Goal: Task Accomplishment & Management: Use online tool/utility

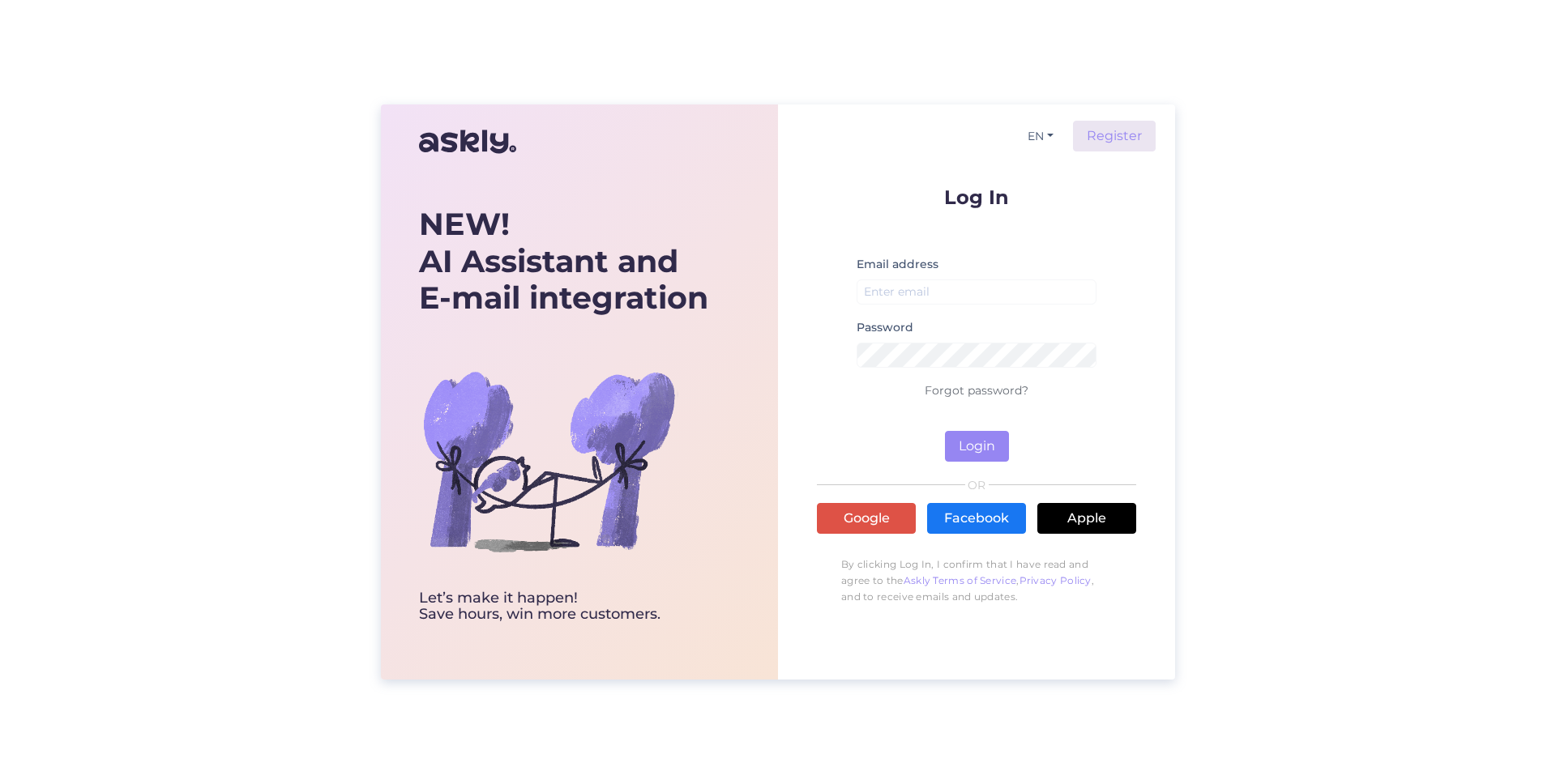
click at [857, 541] on div "Log In Email address Password Forgot password? Login OR Google Facebook Apple B…" at bounding box center [977, 400] width 320 height 426
click at [856, 527] on link "Google" at bounding box center [866, 518] width 99 height 31
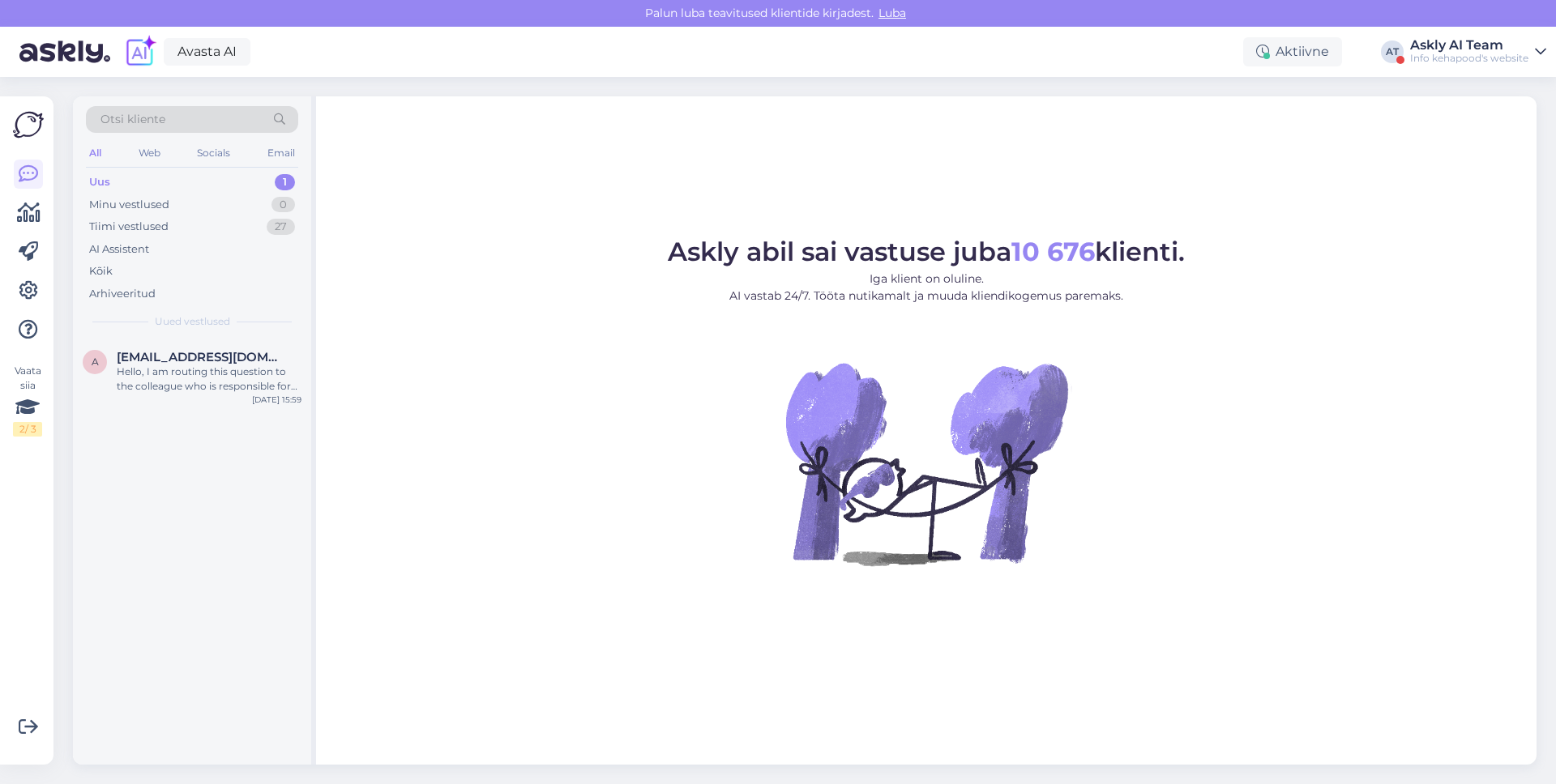
click at [1482, 50] on div "Askly AI Team" at bounding box center [1469, 45] width 118 height 13
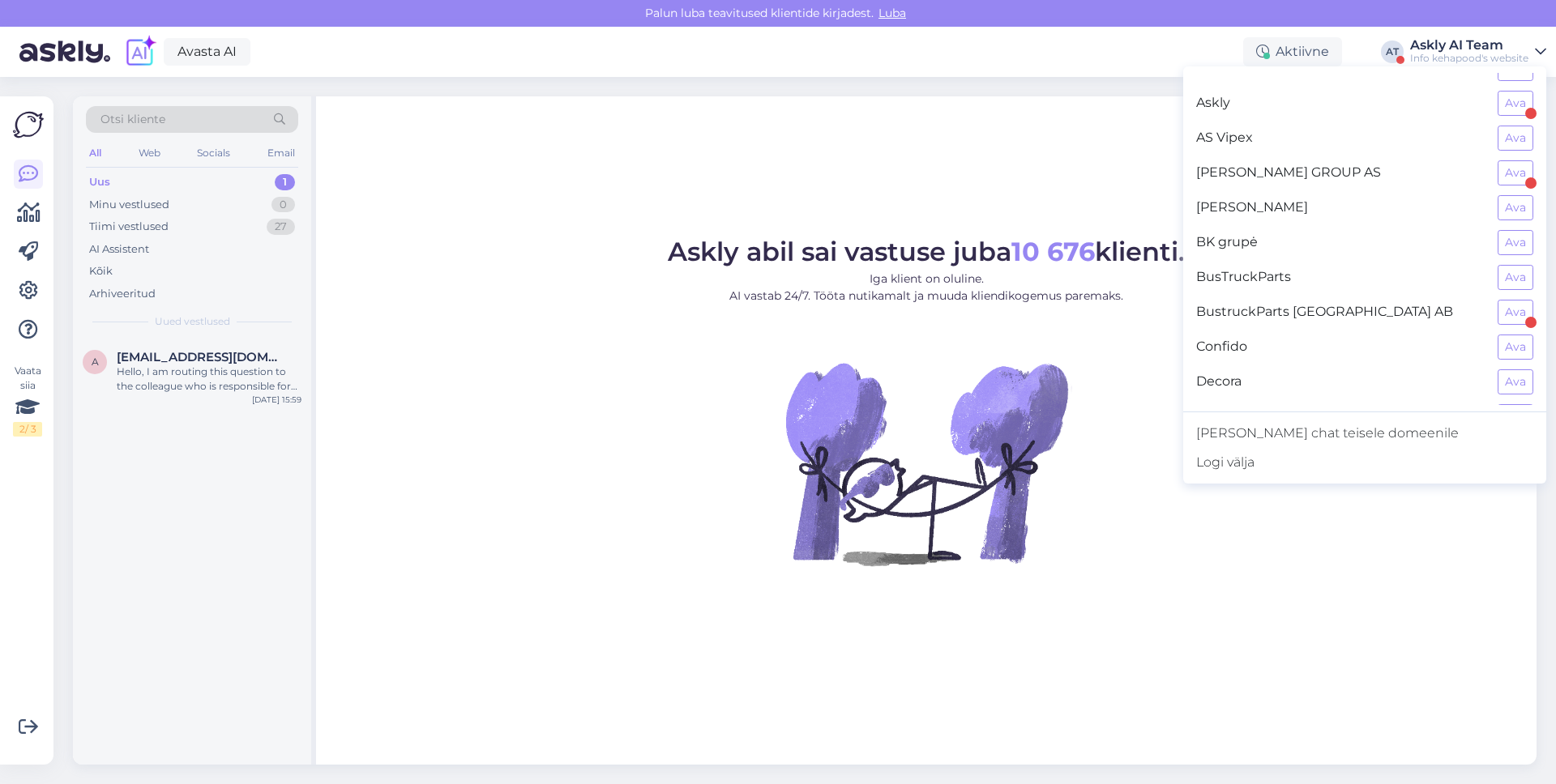
scroll to position [236, 0]
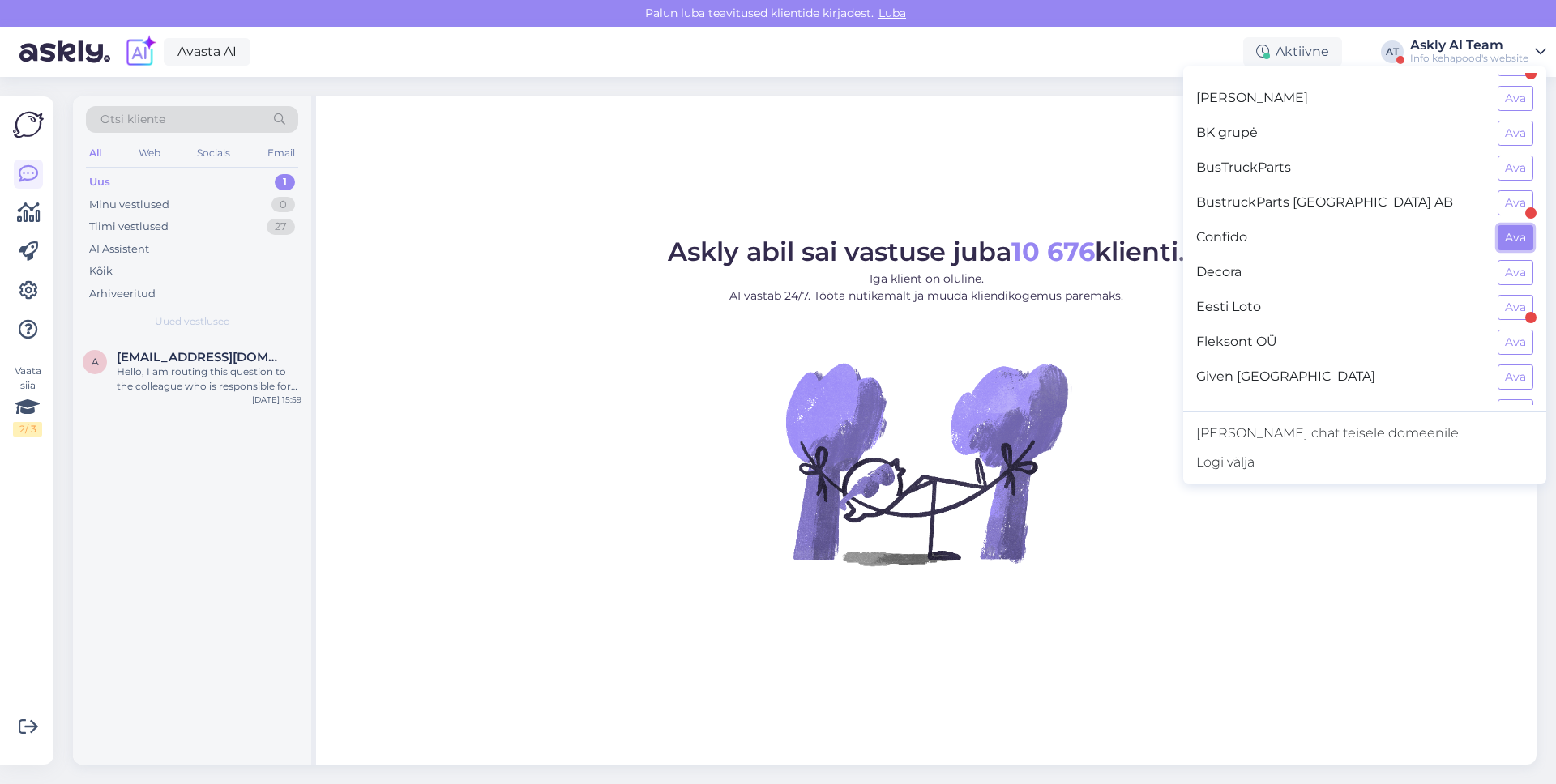
click at [1528, 237] on button "Ava" at bounding box center [1516, 237] width 36 height 25
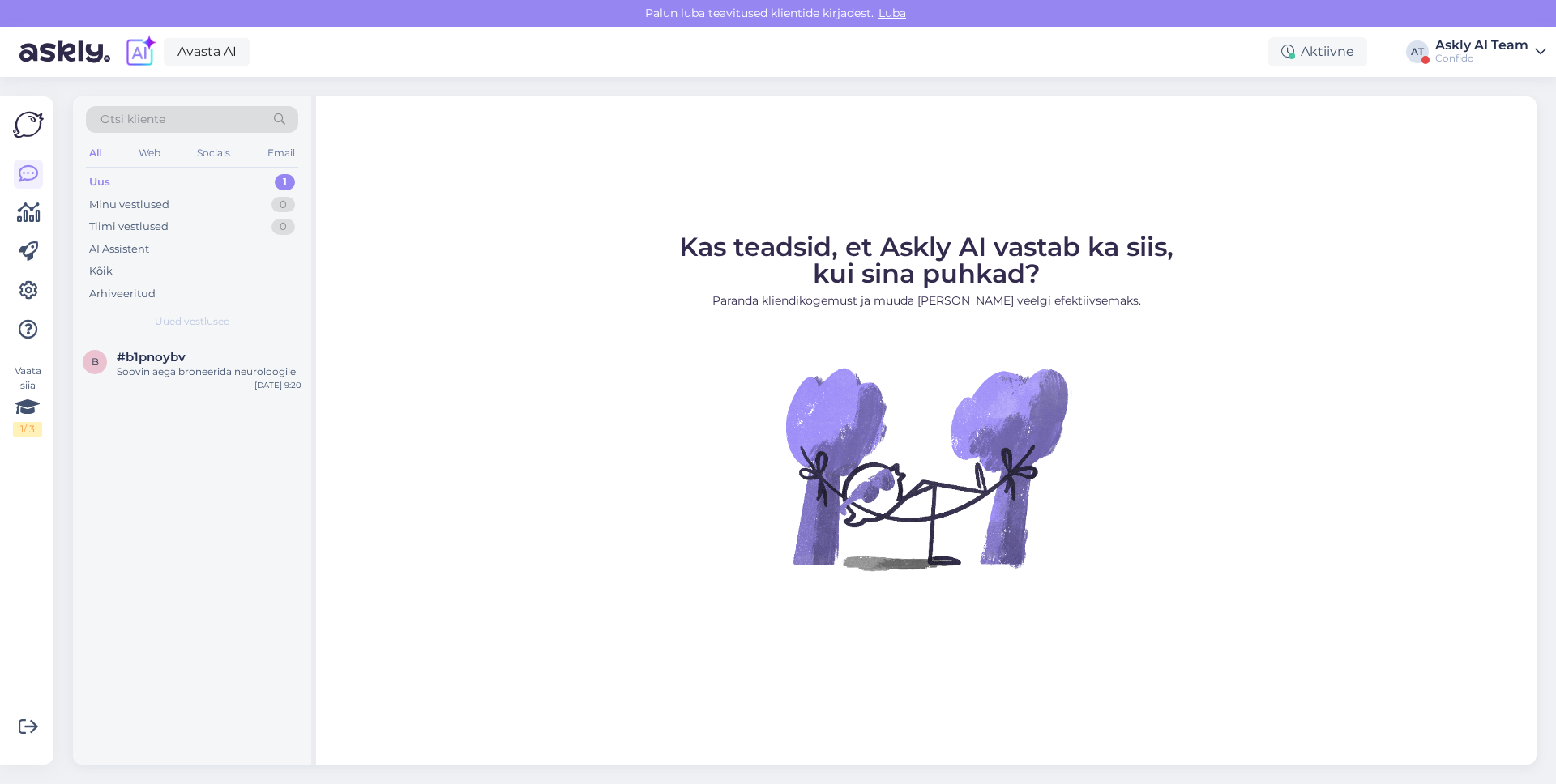
click at [37, 275] on div at bounding box center [28, 252] width 29 height 185
click at [35, 282] on icon at bounding box center [29, 292] width 20 height 20
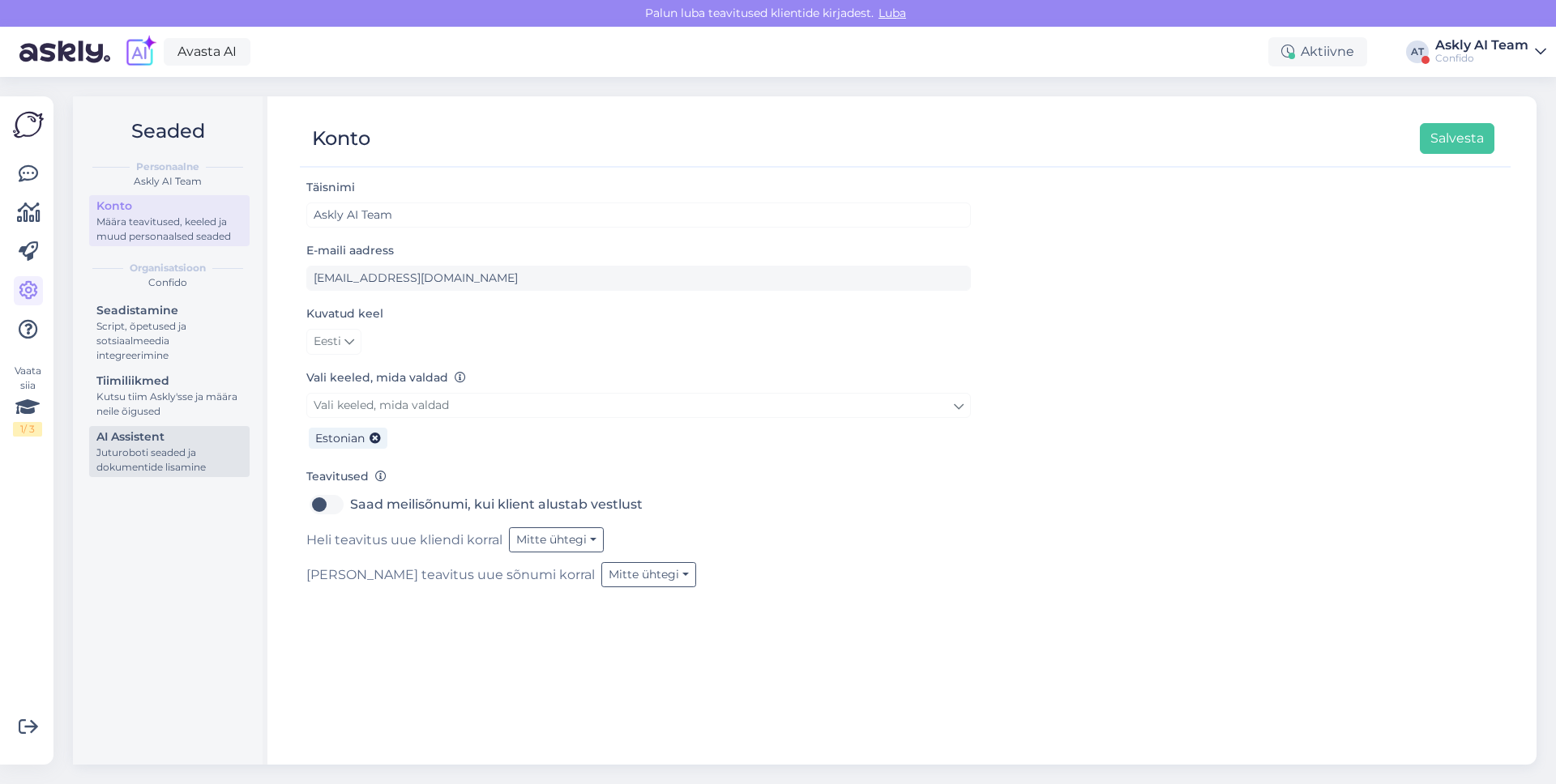
click at [146, 447] on div "Juturoboti seaded ja dokumentide lisamine" at bounding box center [169, 460] width 146 height 29
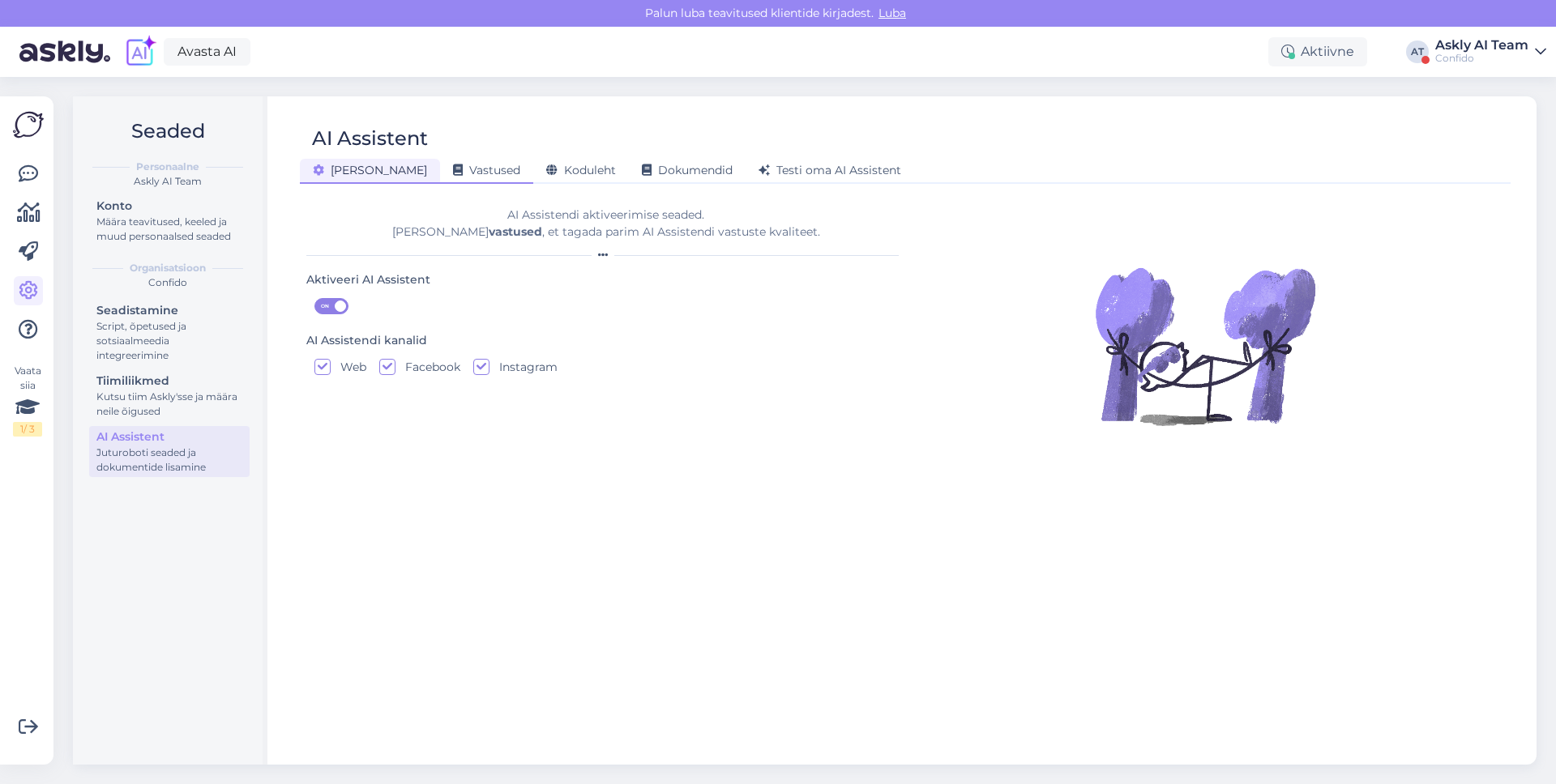
click at [440, 159] on div "Vastused" at bounding box center [487, 171] width 94 height 25
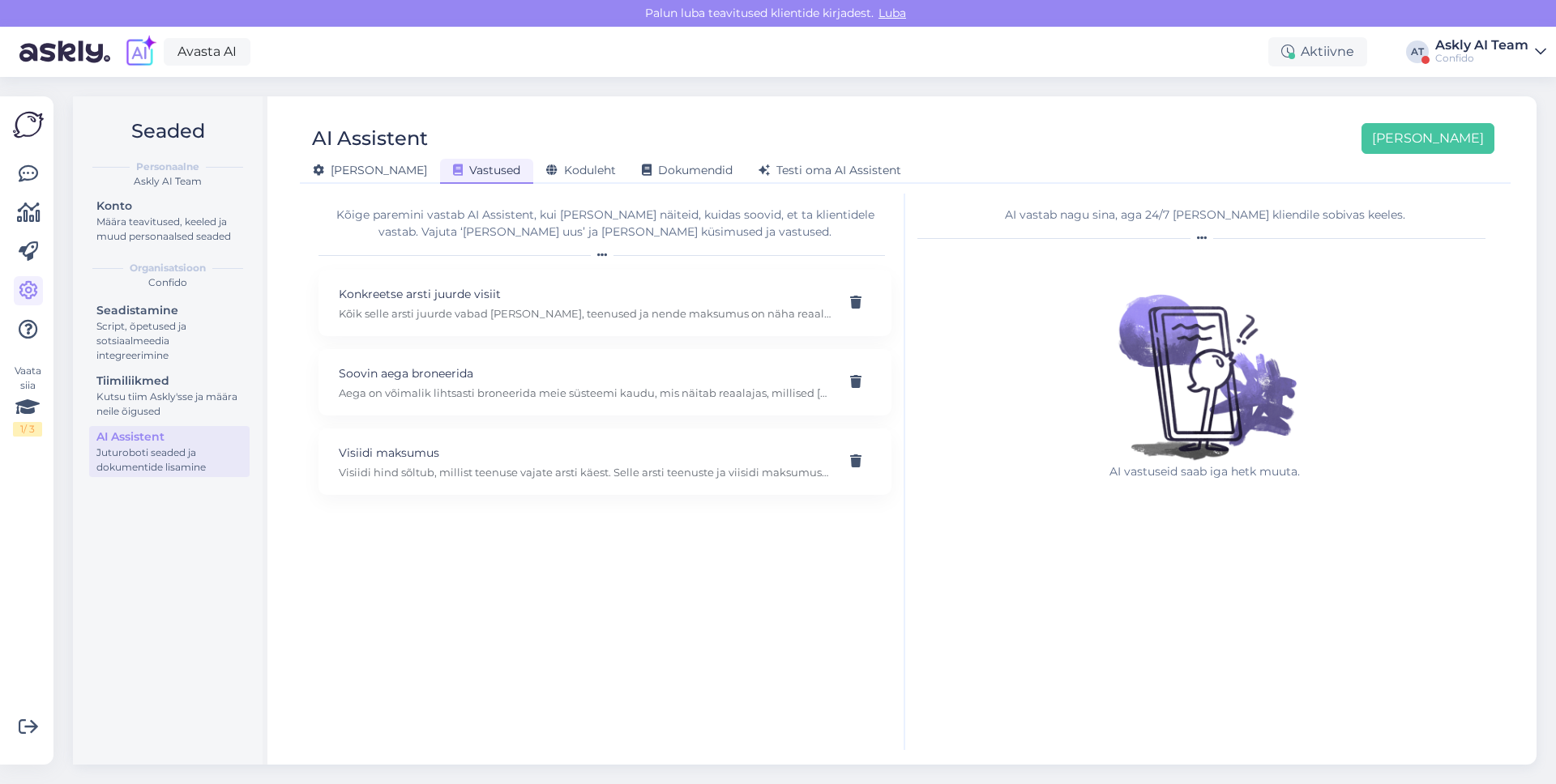
click at [460, 223] on div "Kõige paremini vastab AI Assistent, kui lisad talle näiteid, kuidas soovid, et …" at bounding box center [605, 224] width 573 height 34
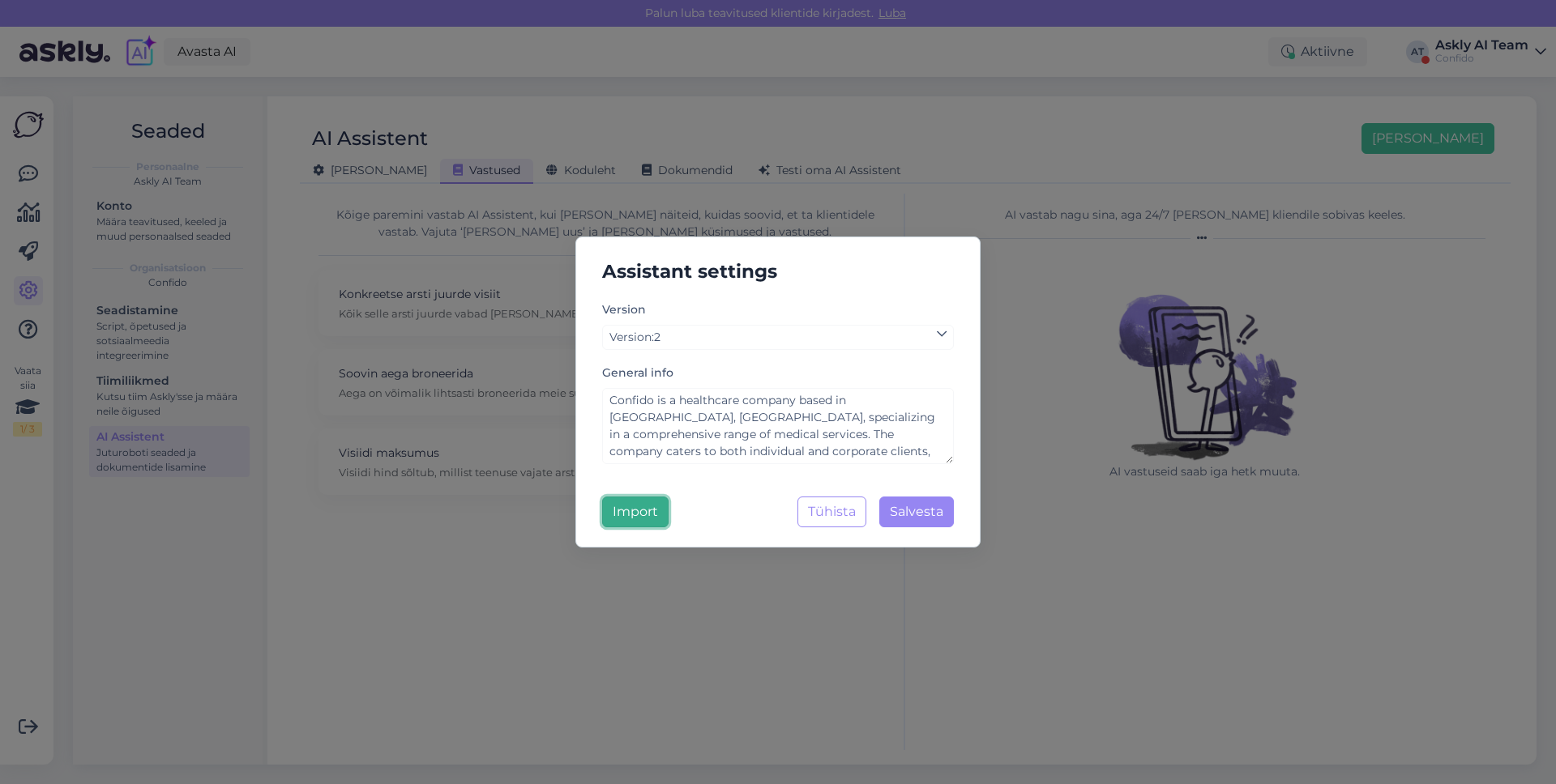
click at [633, 498] on button "Import" at bounding box center [635, 511] width 67 height 31
click at [632, 508] on button "Import" at bounding box center [635, 511] width 67 height 31
click at [644, 505] on button "Import" at bounding box center [635, 511] width 67 height 31
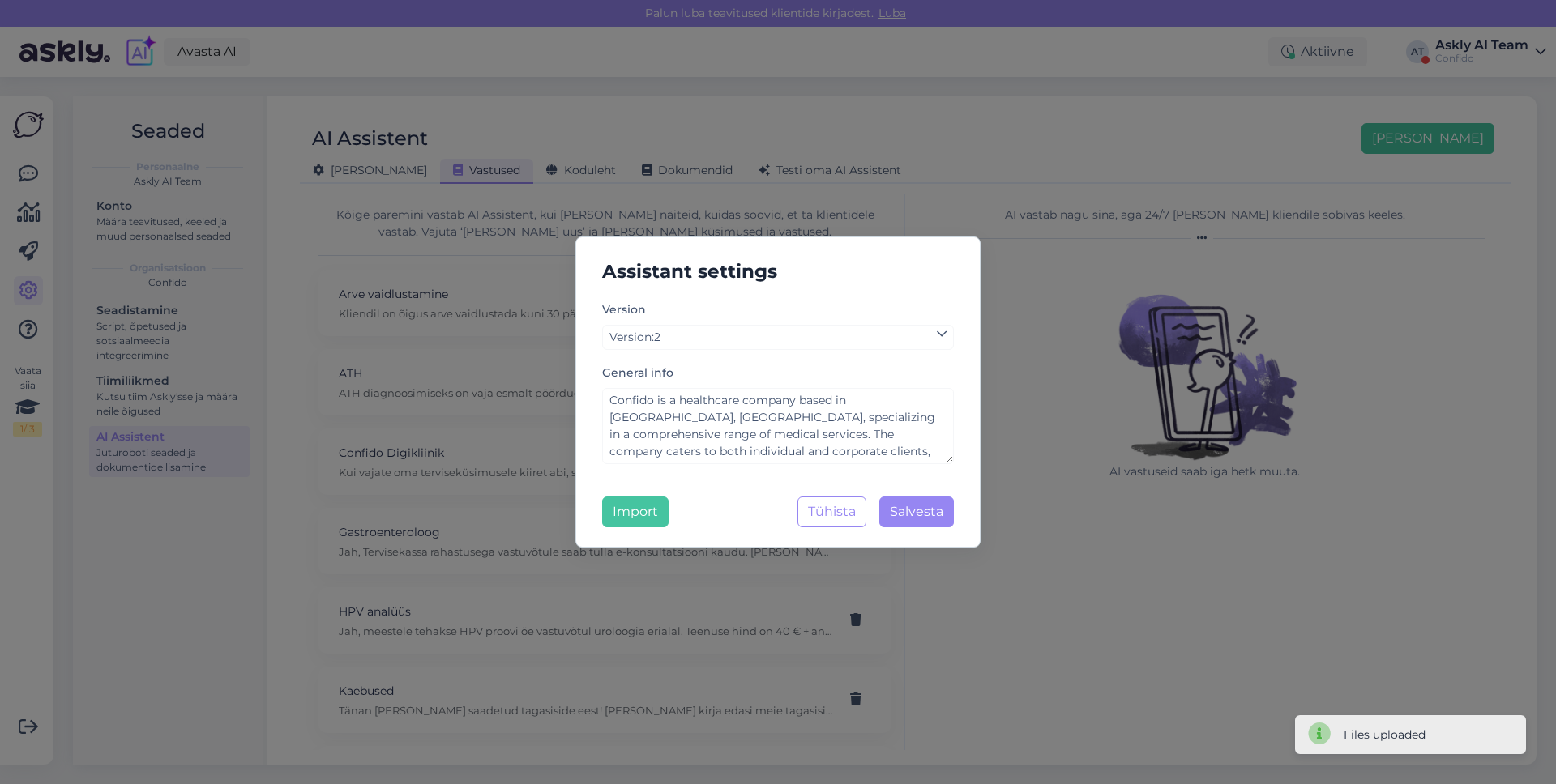
click at [1121, 359] on div "Assistant settings Version Version : 2 General info Confido is a healthcare com…" at bounding box center [778, 392] width 1556 height 784
